Goal: Navigation & Orientation: Go to known website

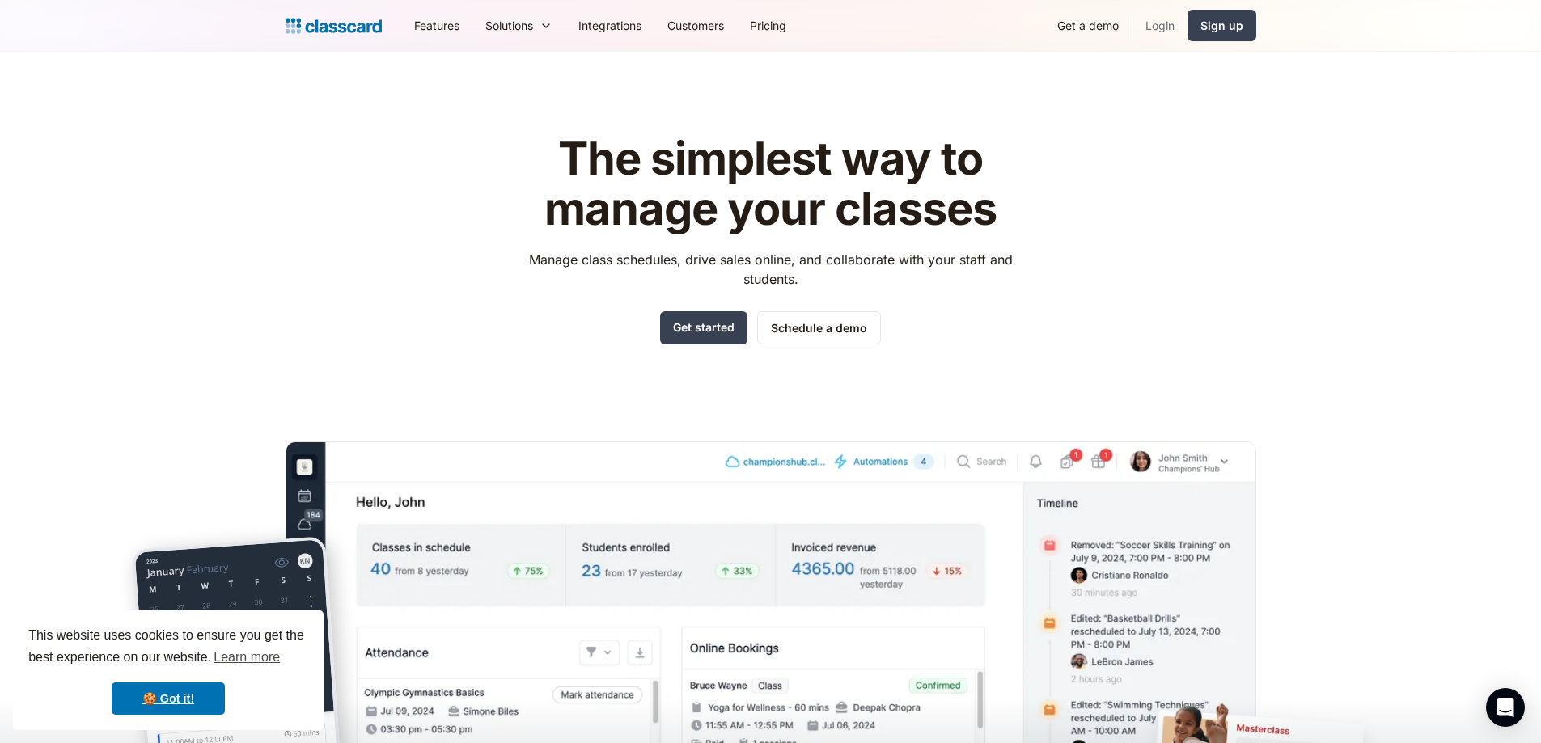
click at [1155, 28] on link "Login" at bounding box center [1159, 25] width 55 height 36
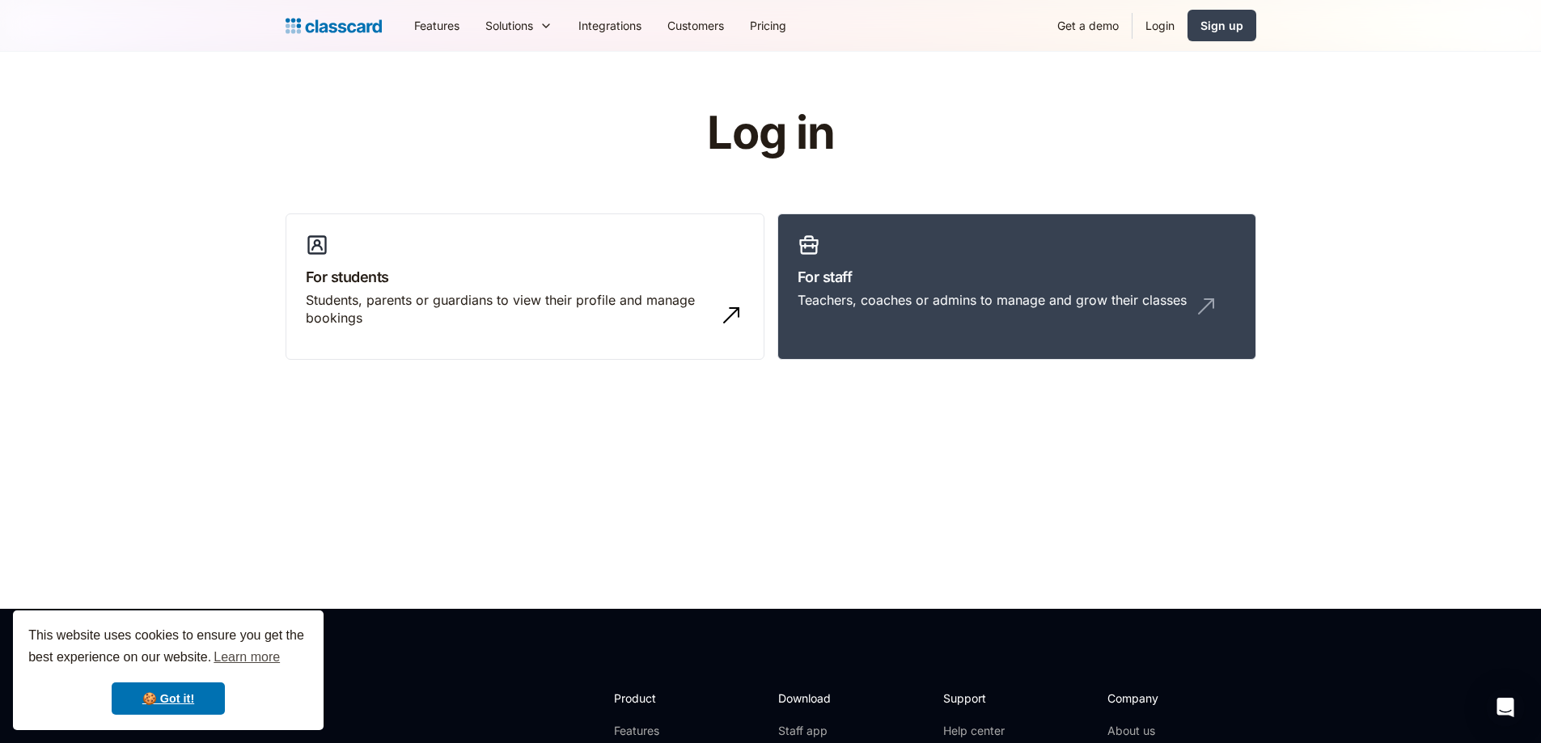
click at [1398, 204] on header "Log in For students Students, parents or guardians to view their profile and ma…" at bounding box center [770, 330] width 1541 height 557
